Goal: Task Accomplishment & Management: Complete application form

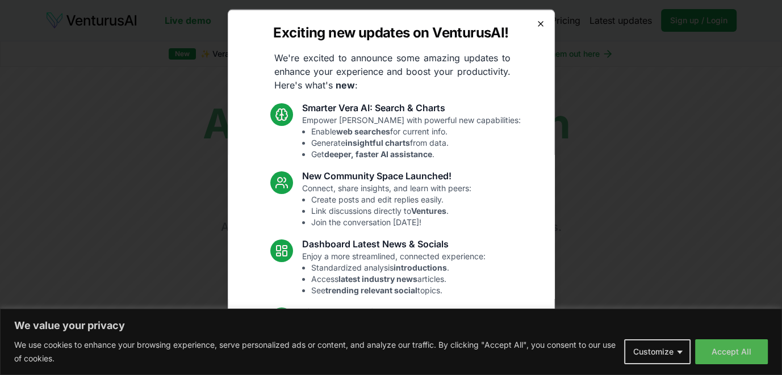
click at [536, 22] on icon "button" at bounding box center [540, 23] width 9 height 9
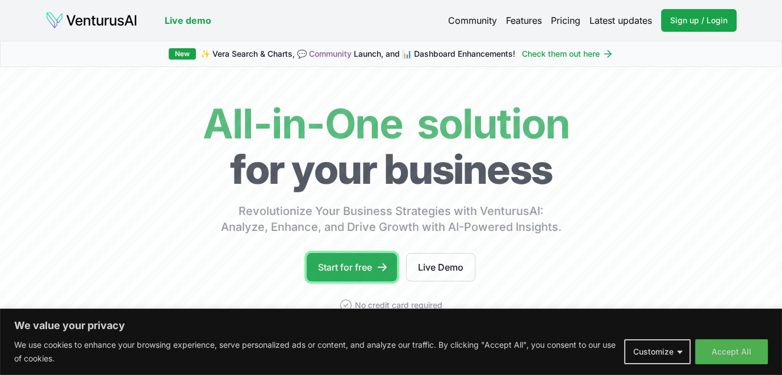
click at [346, 273] on link "Start for free" at bounding box center [352, 267] width 90 height 28
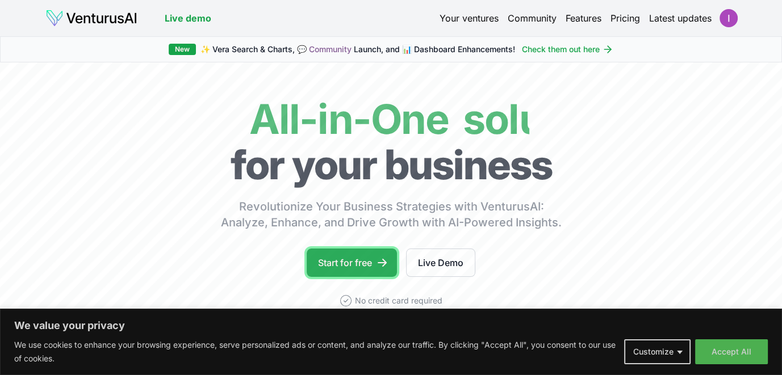
click at [363, 257] on link "Start for free" at bounding box center [352, 263] width 90 height 28
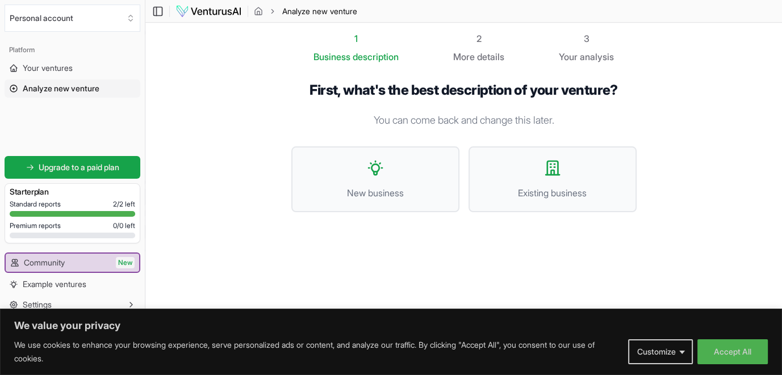
click at [403, 122] on p "You can come back and change this later." at bounding box center [463, 120] width 345 height 16
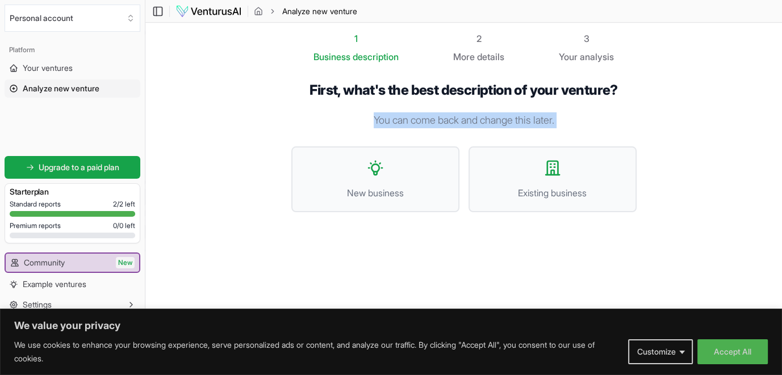
click at [403, 122] on p "You can come back and change this later." at bounding box center [463, 120] width 345 height 16
click at [731, 355] on button "Accept All" at bounding box center [732, 352] width 70 height 25
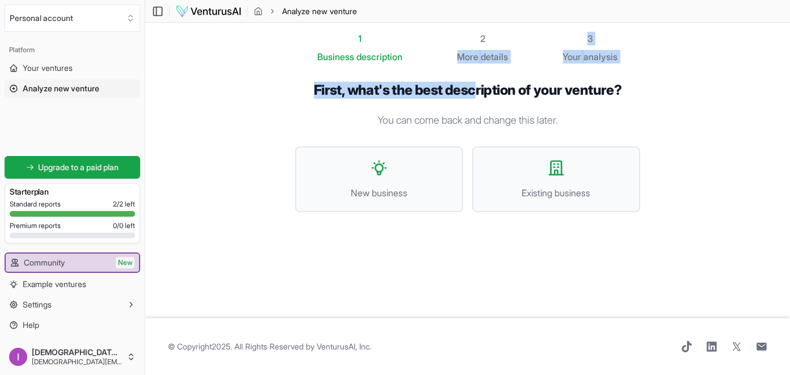
drag, startPoint x: 474, startPoint y: 70, endPoint x: 479, endPoint y: 45, distance: 25.5
click at [479, 45] on div "1 Business description 2 More details 3 Your analysis First, what's the best de…" at bounding box center [468, 171] width 382 height 278
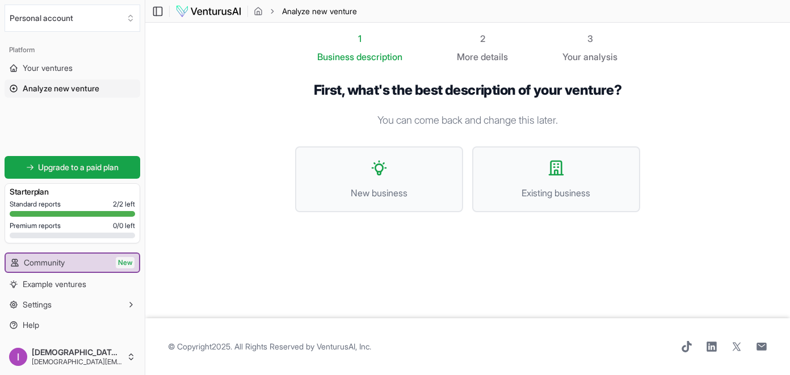
click at [479, 45] on div "2 More details" at bounding box center [483, 48] width 51 height 32
click at [430, 170] on button "New business" at bounding box center [379, 179] width 168 height 66
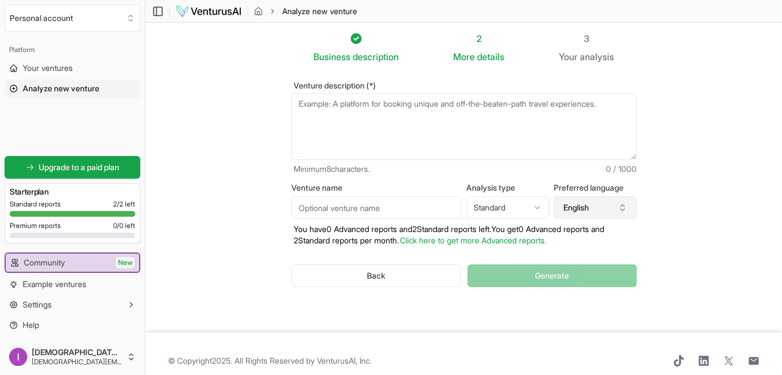
click at [588, 212] on button "English" at bounding box center [595, 207] width 83 height 23
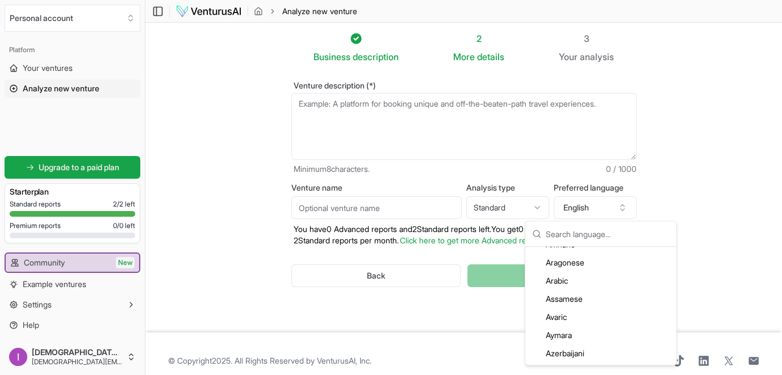
scroll to position [120, 0]
click at [599, 261] on div "Arabic" at bounding box center [600, 266] width 146 height 18
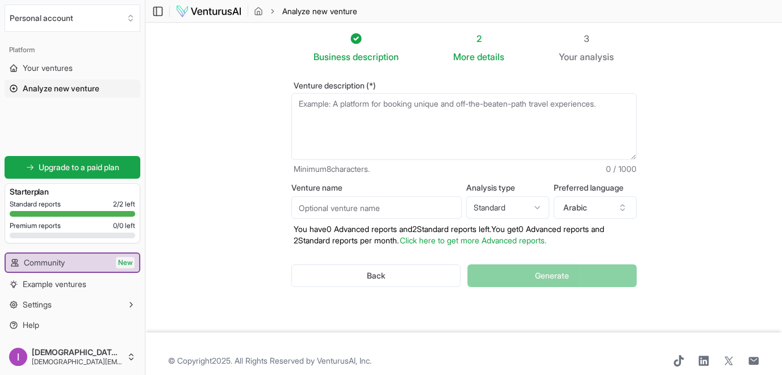
click at [531, 201] on html "We value your privacy We use cookies to enhance your browsing experience, serve…" at bounding box center [391, 187] width 782 height 375
click at [464, 131] on textarea "Venture description (*)" at bounding box center [463, 126] width 345 height 67
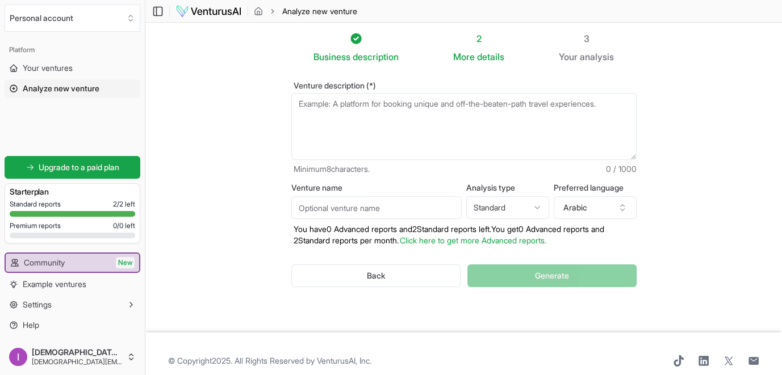
click at [464, 131] on textarea "Venture description (*)" at bounding box center [463, 126] width 345 height 67
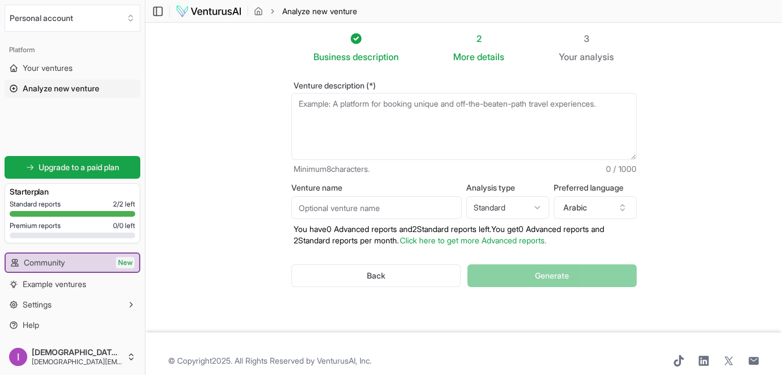
click at [464, 131] on textarea "Venture description (*)" at bounding box center [463, 126] width 345 height 67
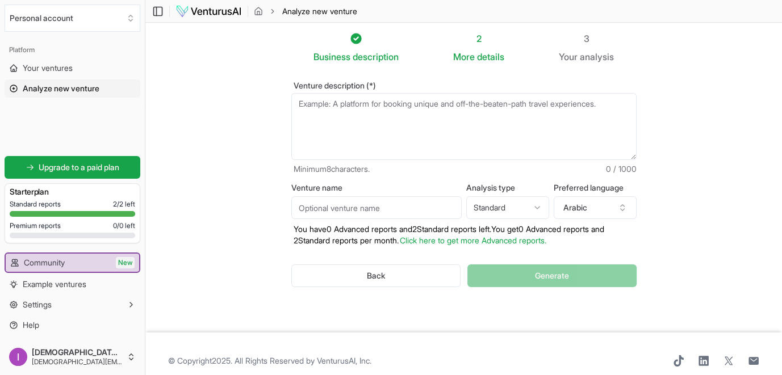
click at [464, 131] on textarea "Venture description (*)" at bounding box center [463, 126] width 345 height 67
type textarea "l"
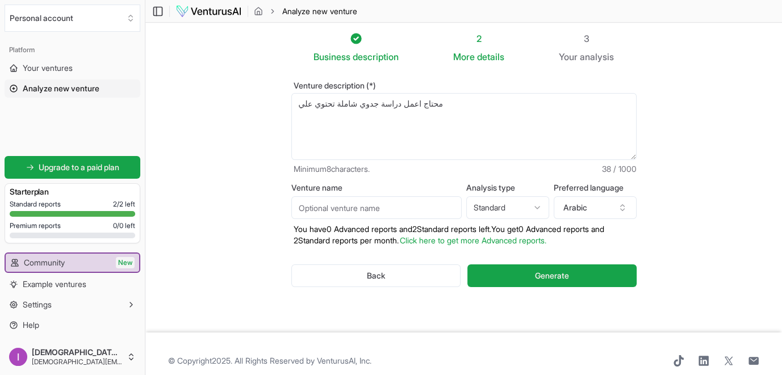
paste textarea "الجانب التسويقي"
paste textarea "الجانب الفني أو التشغيلي"
click at [380, 103] on textarea "محتاج اعمل دراسة جدوي شاملة تحتوي علي الجانب التسويقي" at bounding box center [463, 126] width 345 height 67
click at [297, 104] on textarea "محتاج اعمل دراسة جدوي شاملة تحتوي علي الجانب التسويقي" at bounding box center [463, 126] width 345 height 67
paste textarea "الجانب المالي"
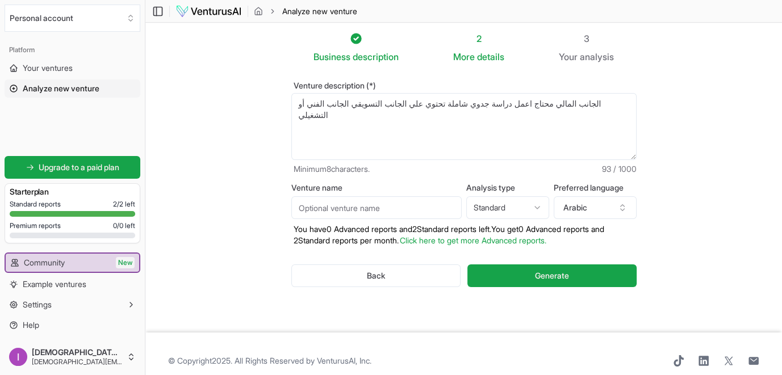
paste textarea "الجانب القانوني والإداري"
click at [388, 113] on textarea "الجانب المالي الجانب القانوني والإداري محتاج اعمل دراسة جدوي شاملة تحتوي علي ال…" at bounding box center [463, 126] width 345 height 67
paste textarea "الجانب الاجتماعي والبيئي"
click at [384, 115] on textarea "الجانب المالي الجانب القانوني والإداري محتاج اعمل دراسة جدوي شاملة تحتوي علي ال…" at bounding box center [463, 126] width 345 height 67
click at [466, 116] on textarea "الجانب المالي الجانب القانوني والإداري محتاج اعمل دراسة جدوي شاملة تحتوي علي ال…" at bounding box center [463, 126] width 345 height 67
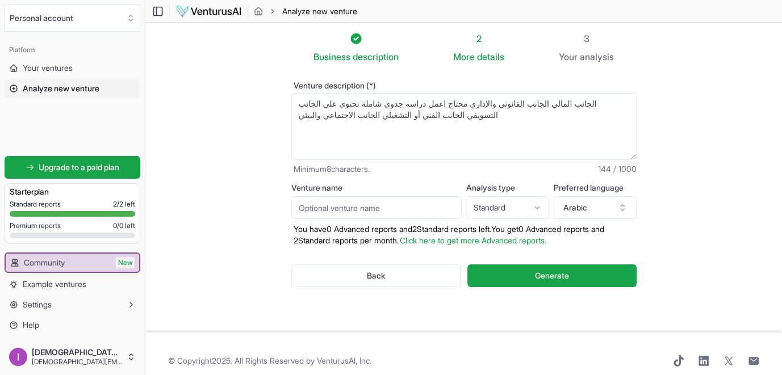
paste textarea "تحليل المخاطر"
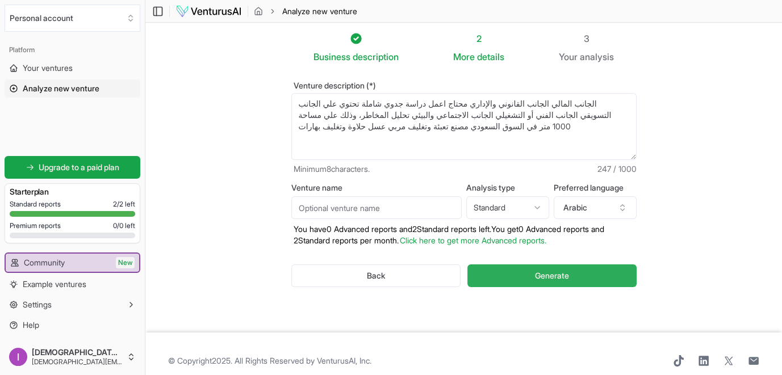
type textarea "الجانب المالي الجانب القانوني والإداري محتاج اعمل دراسة جدوي شاملة تحتوي علي ال…"
click at [585, 271] on button "Generate" at bounding box center [551, 276] width 169 height 23
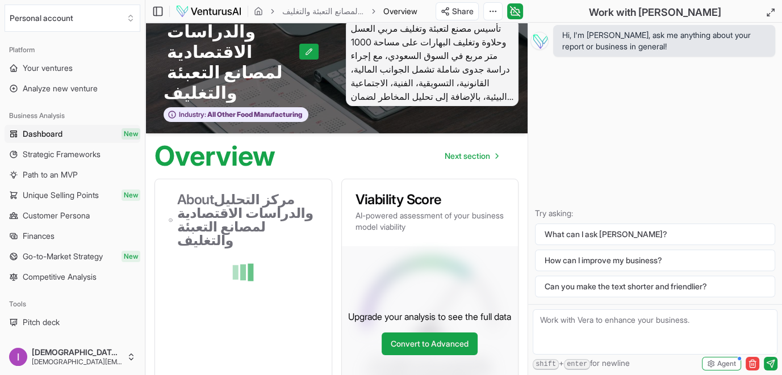
scroll to position [66, 0]
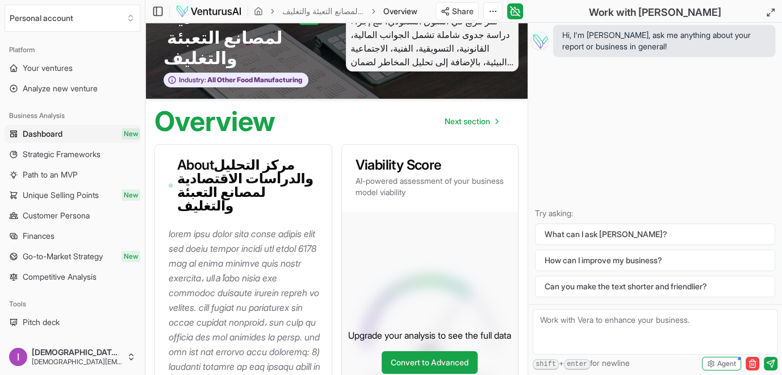
click at [250, 266] on p at bounding box center [246, 352] width 154 height 251
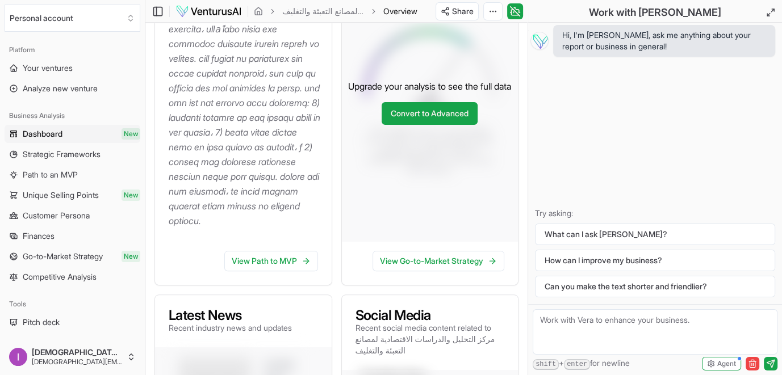
scroll to position [337, 0]
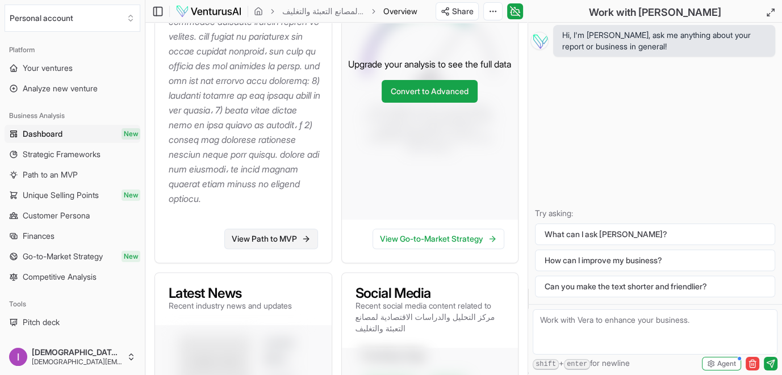
click at [276, 229] on link "View Path to MVP" at bounding box center [271, 239] width 94 height 20
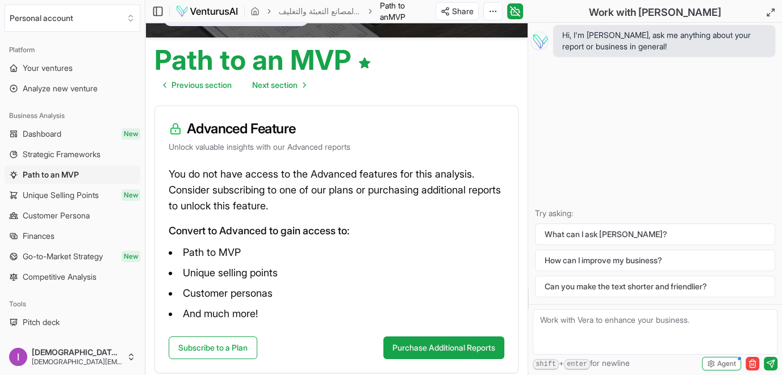
scroll to position [169, 0]
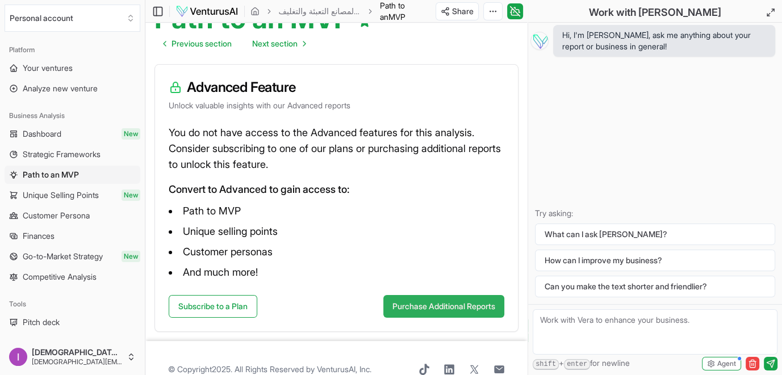
click at [446, 295] on button "Purchase Additional Reports" at bounding box center [443, 306] width 121 height 23
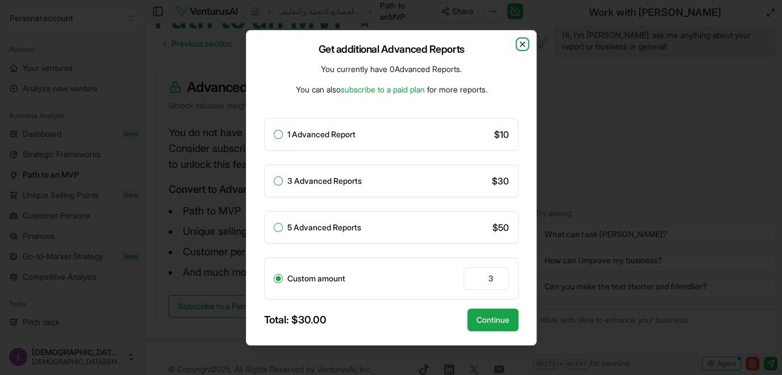
click at [522, 44] on icon "button" at bounding box center [522, 44] width 5 height 5
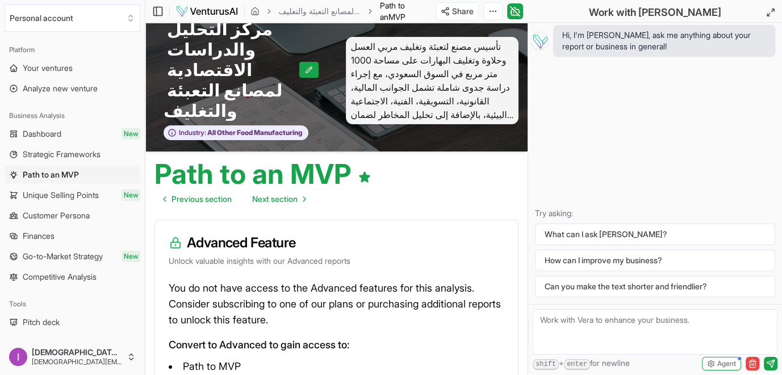
scroll to position [0, 0]
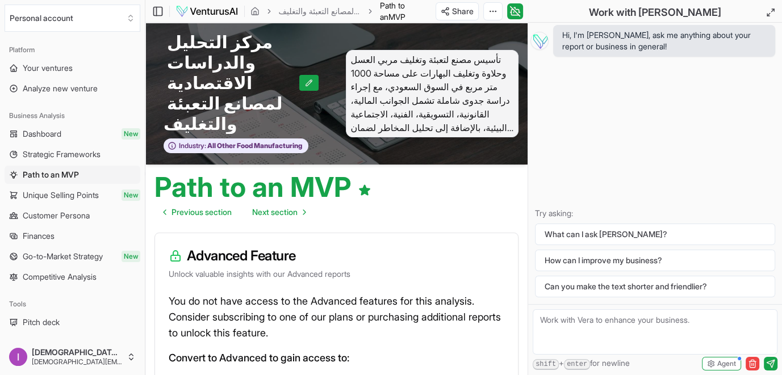
click at [506, 50] on span "تأسيس مصنع لتعبئة وتغليف مربي العسل وحلاوة وتغليف البهارات على مساحة 1000 متر م…" at bounding box center [432, 93] width 173 height 87
click at [498, 50] on span "تأسيس مصنع لتعبئة وتغليف مربي العسل وحلاوة وتغليف البهارات على مساحة 1000 متر م…" at bounding box center [432, 93] width 173 height 87
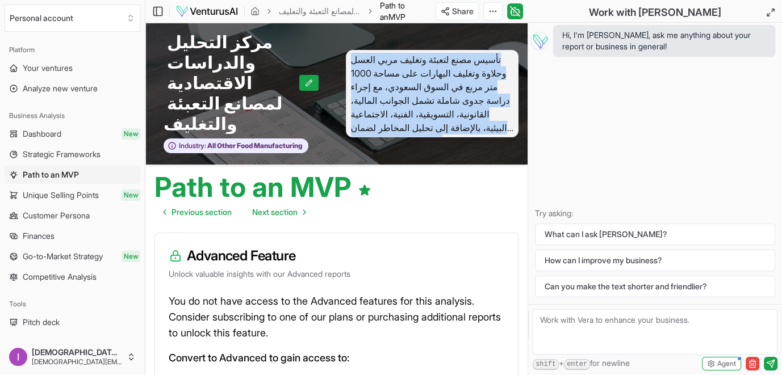
click at [498, 50] on span "تأسيس مصنع لتعبئة وتغليف مربي العسل وحلاوة وتغليف البهارات على مساحة 1000 متر م…" at bounding box center [432, 93] width 173 height 87
copy span "تأسيس مصنع لتعبئة وتغليف مربي العسل وحلاوة وتغليف البهارات على مساحة 1000 متر م…"
